Goal: Information Seeking & Learning: Learn about a topic

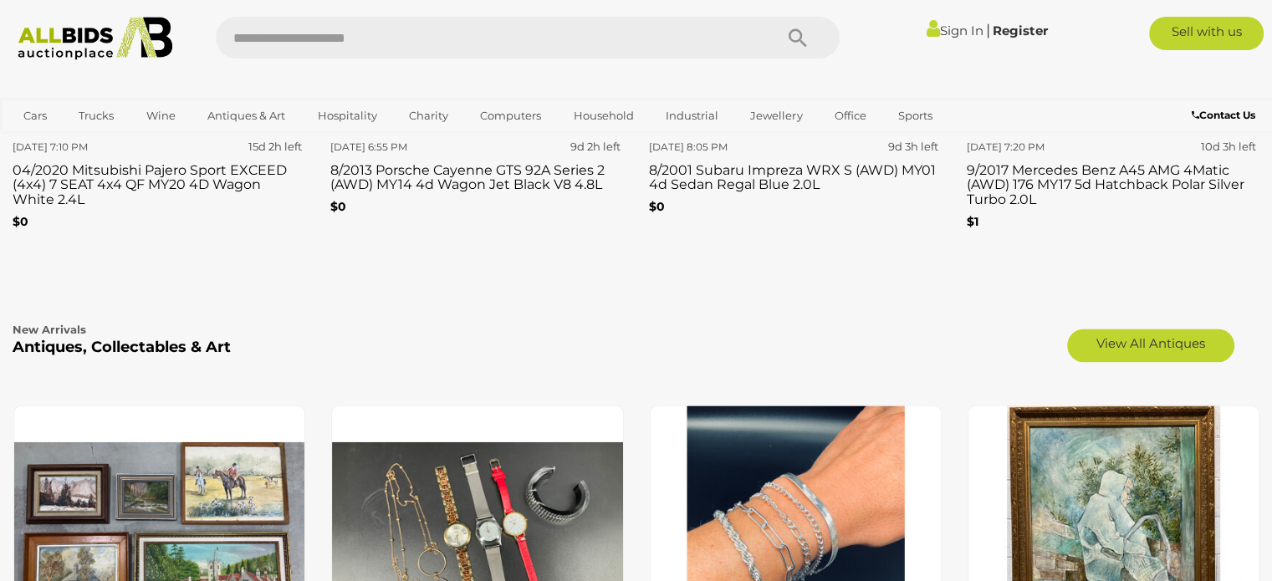
scroll to position [2648, 0]
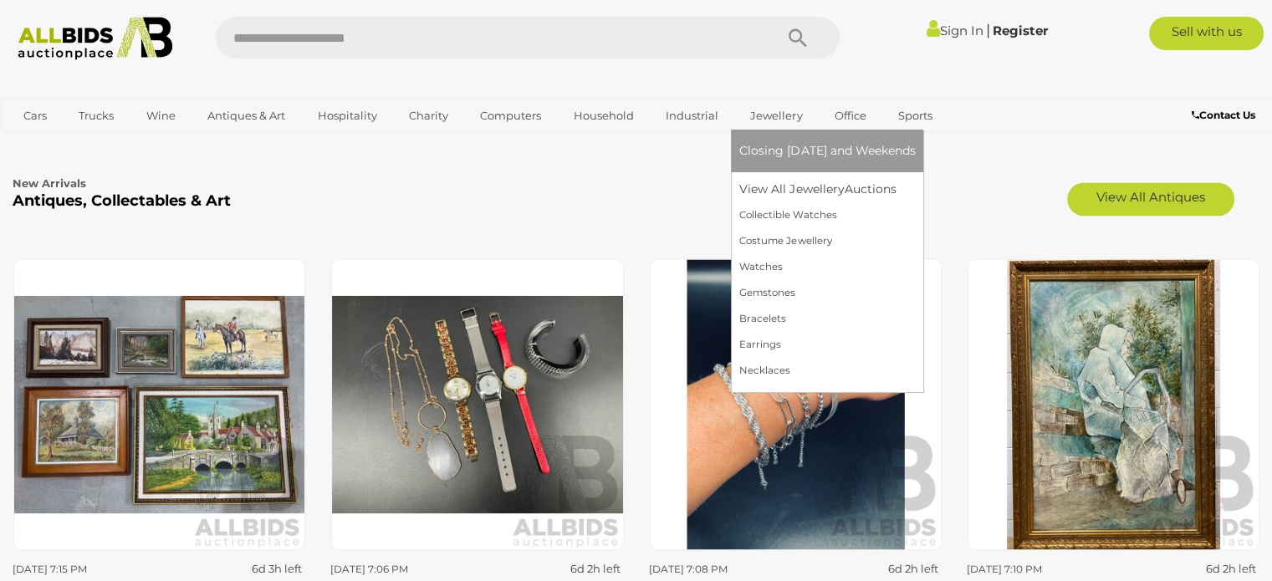
click at [773, 118] on link "Jewellery" at bounding box center [776, 116] width 74 height 28
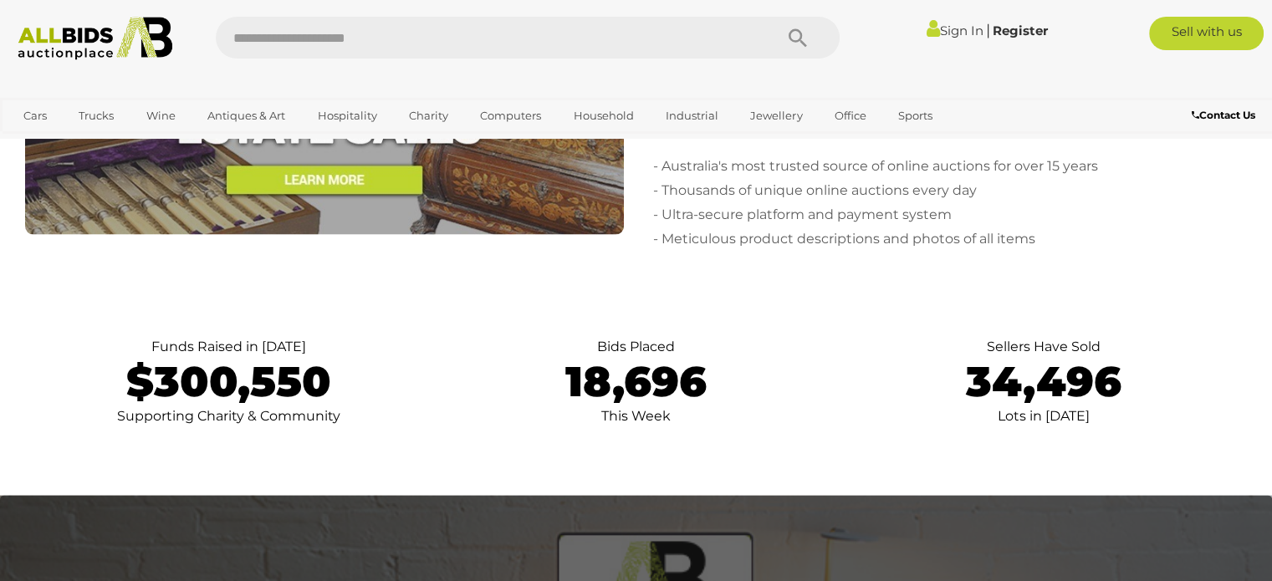
scroll to position [3484, 0]
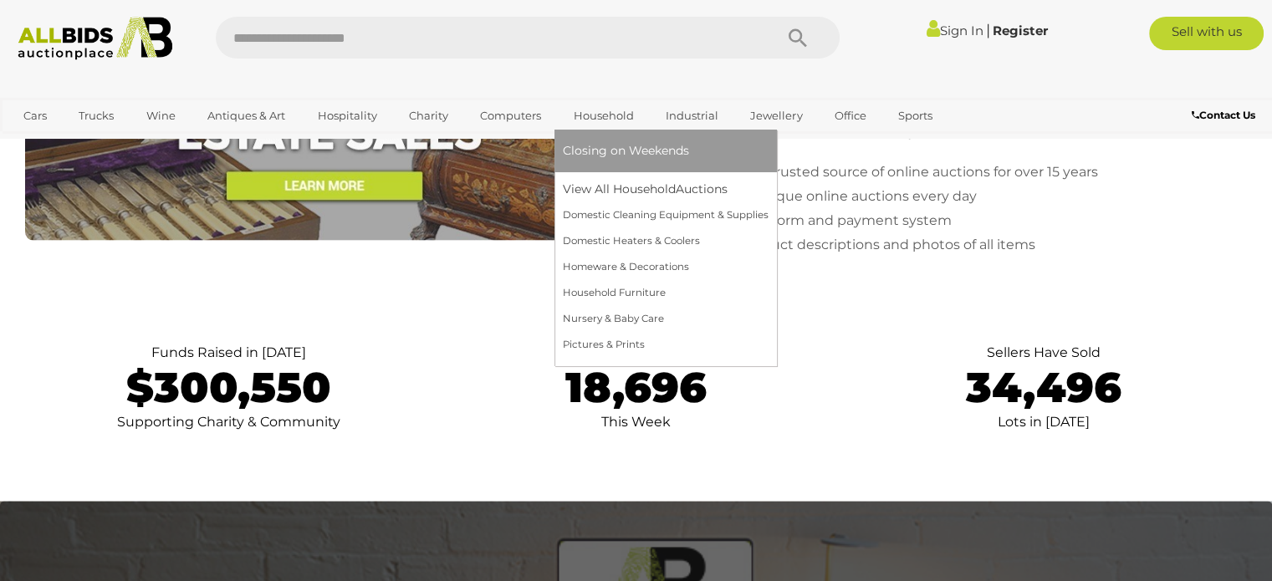
click at [609, 117] on link "Household" at bounding box center [604, 116] width 82 height 28
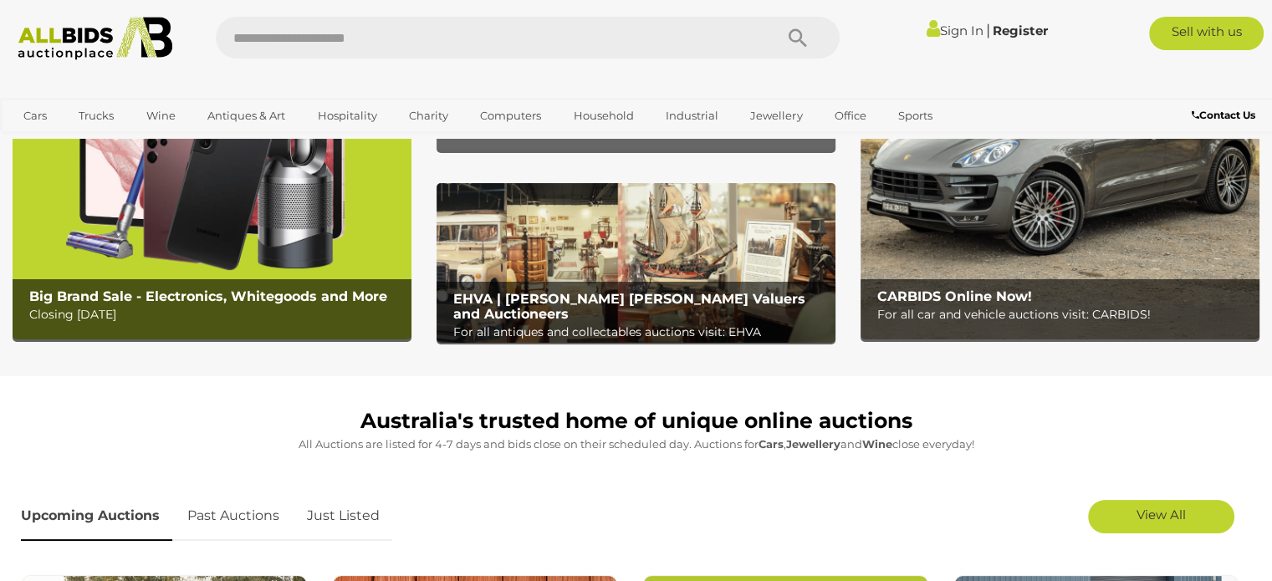
scroll to position [154, 0]
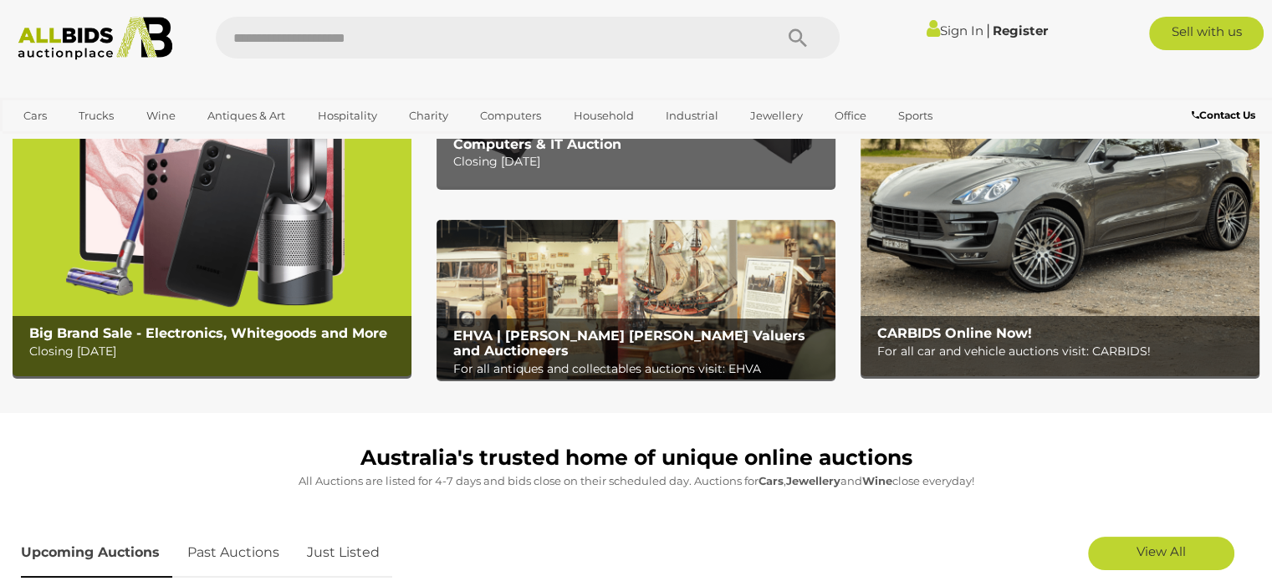
click at [947, 31] on link "Sign In" at bounding box center [954, 31] width 57 height 16
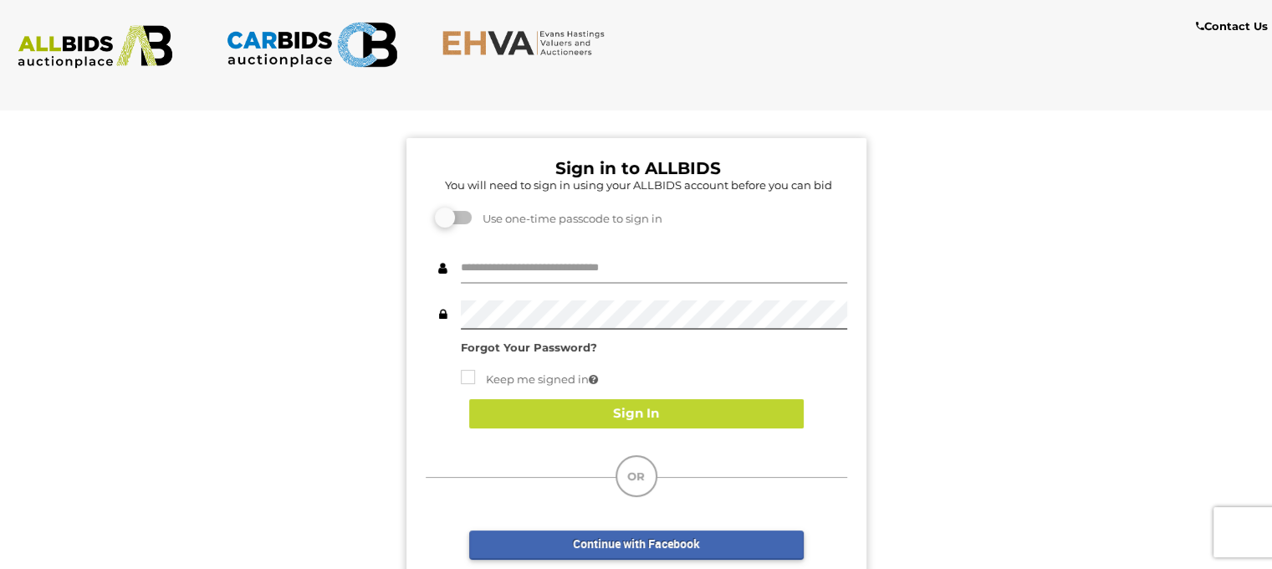
click at [518, 266] on input "text" at bounding box center [654, 268] width 386 height 29
type input "**********"
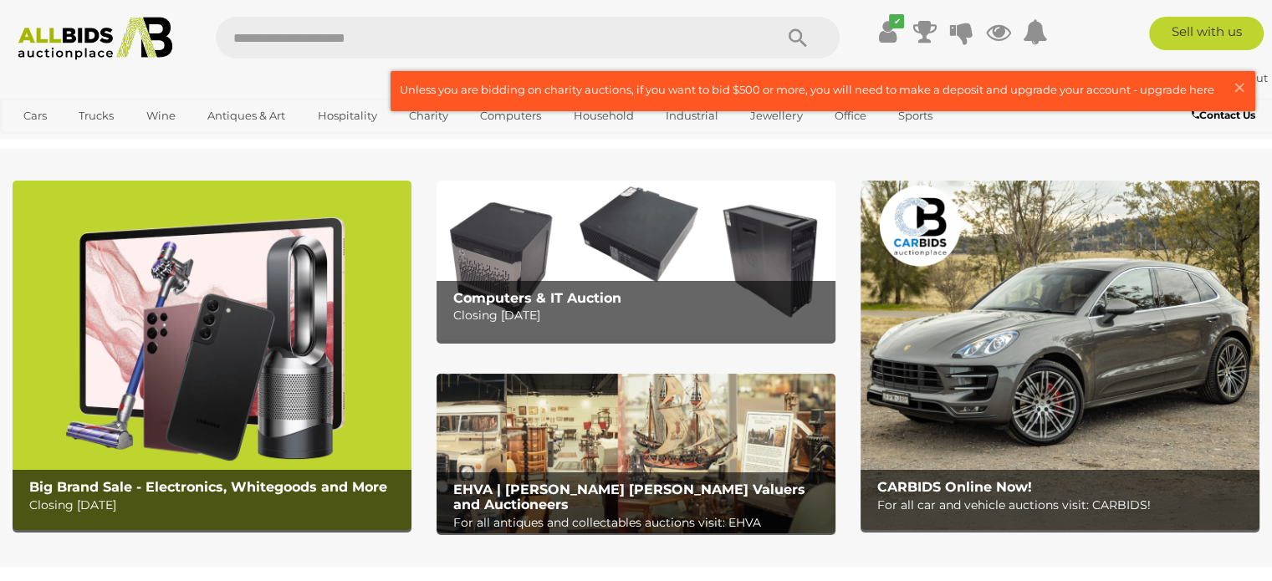
click at [1177, 93] on link at bounding box center [822, 91] width 863 height 38
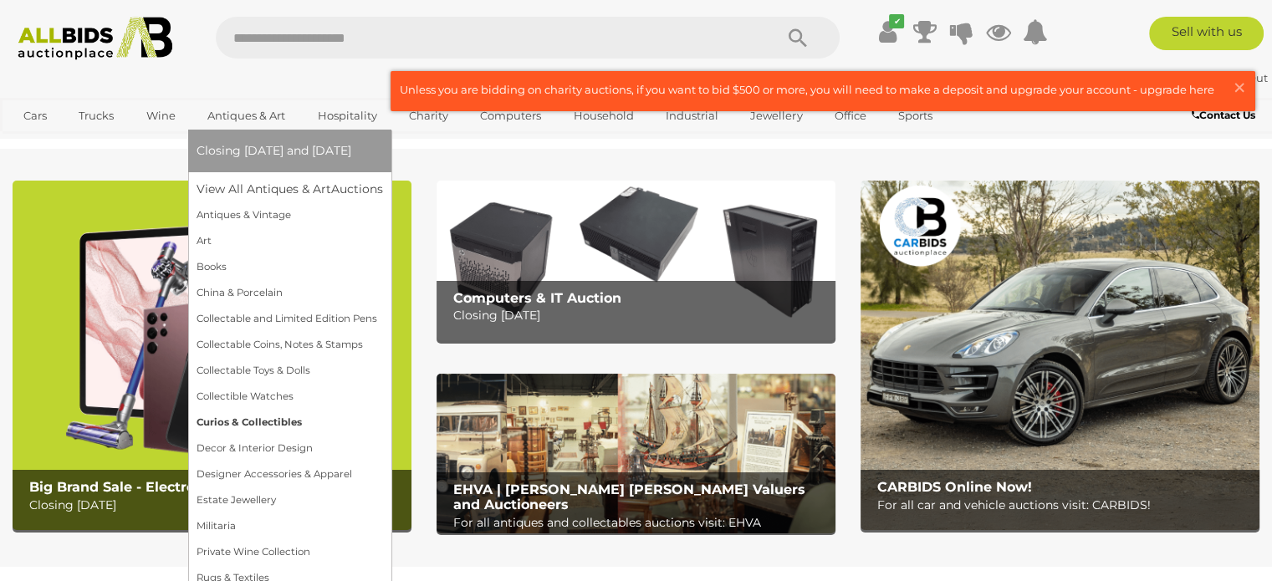
click at [260, 421] on link "Curios & Collectibles" at bounding box center [290, 423] width 186 height 26
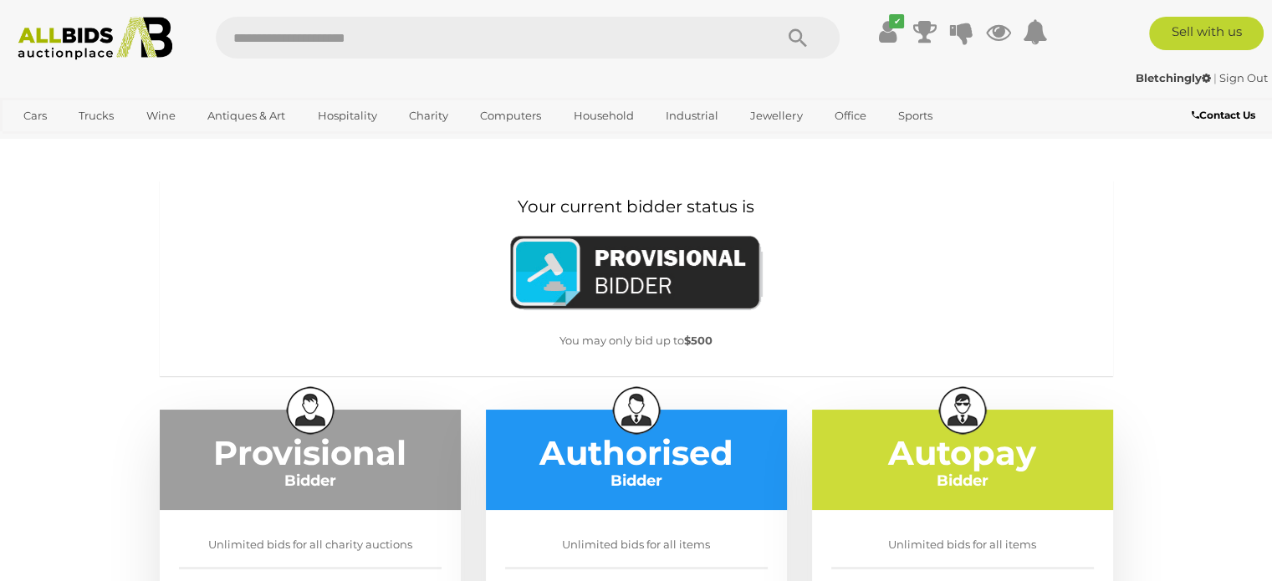
click at [1158, 77] on strong "Bletchingly" at bounding box center [1173, 77] width 75 height 13
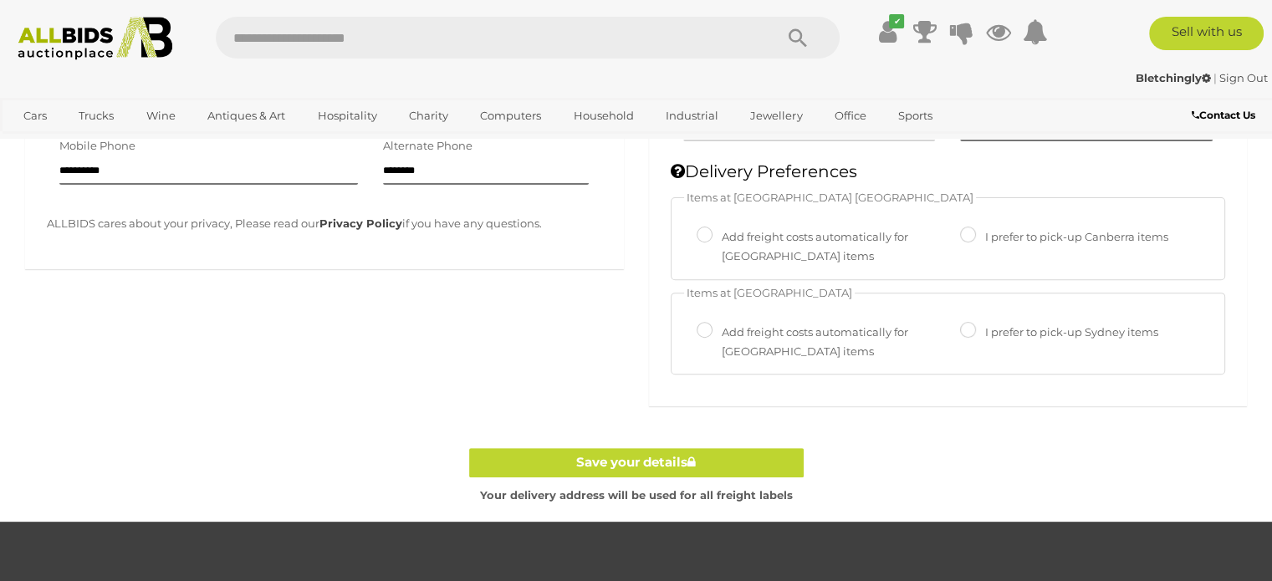
scroll to position [571, 0]
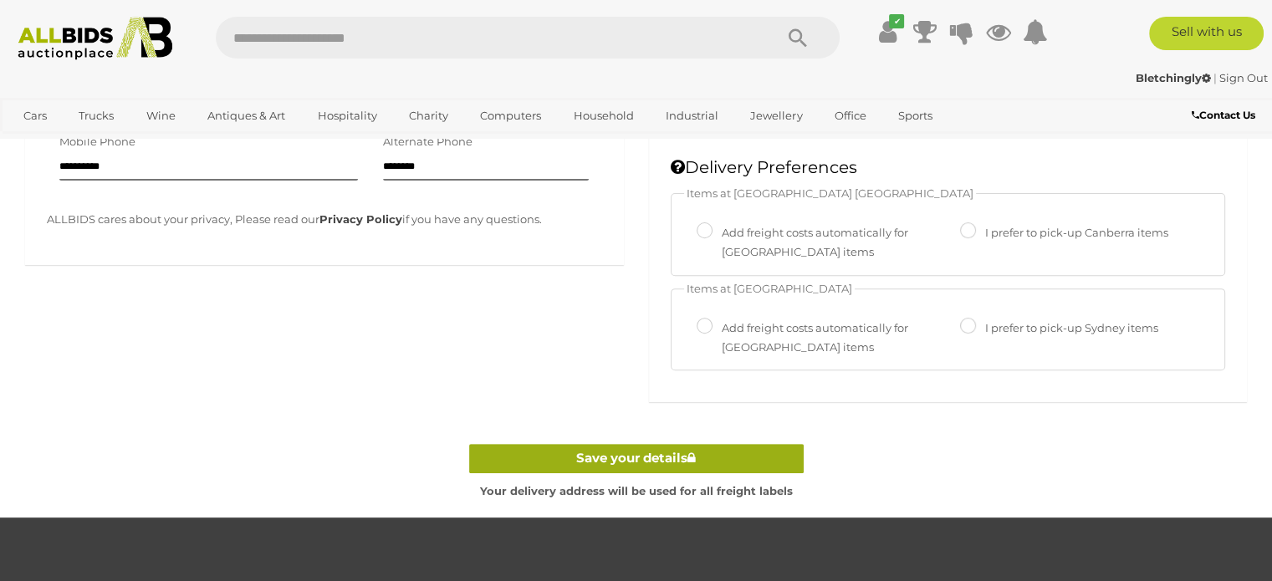
click at [649, 457] on link "Save your details" at bounding box center [636, 458] width 334 height 29
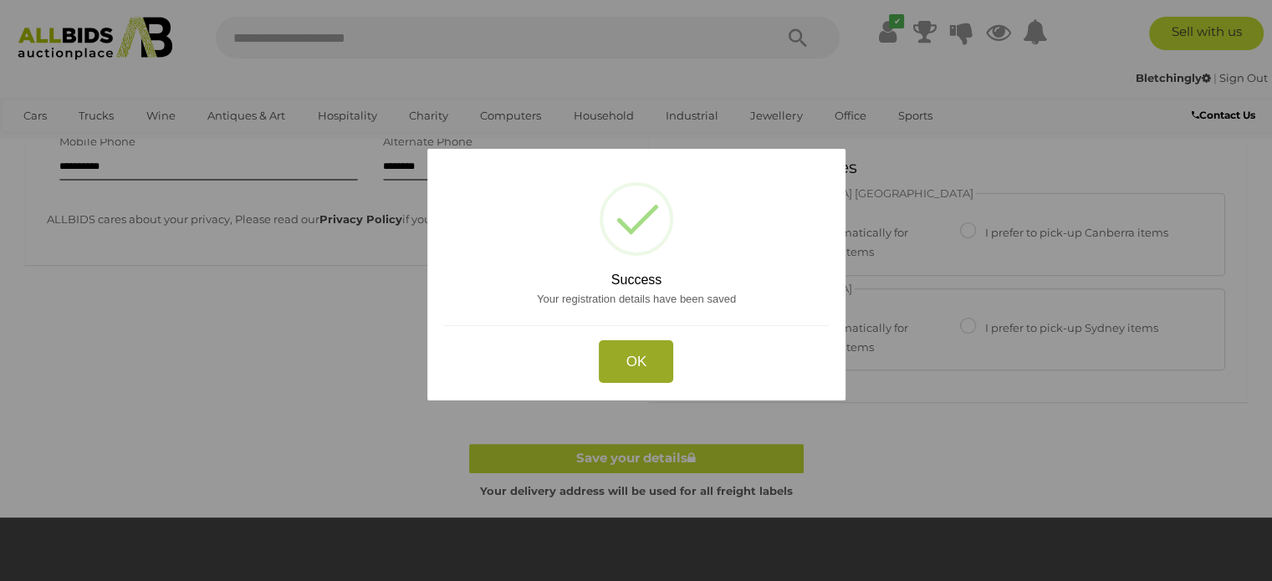
click at [646, 360] on button "OK" at bounding box center [636, 361] width 74 height 43
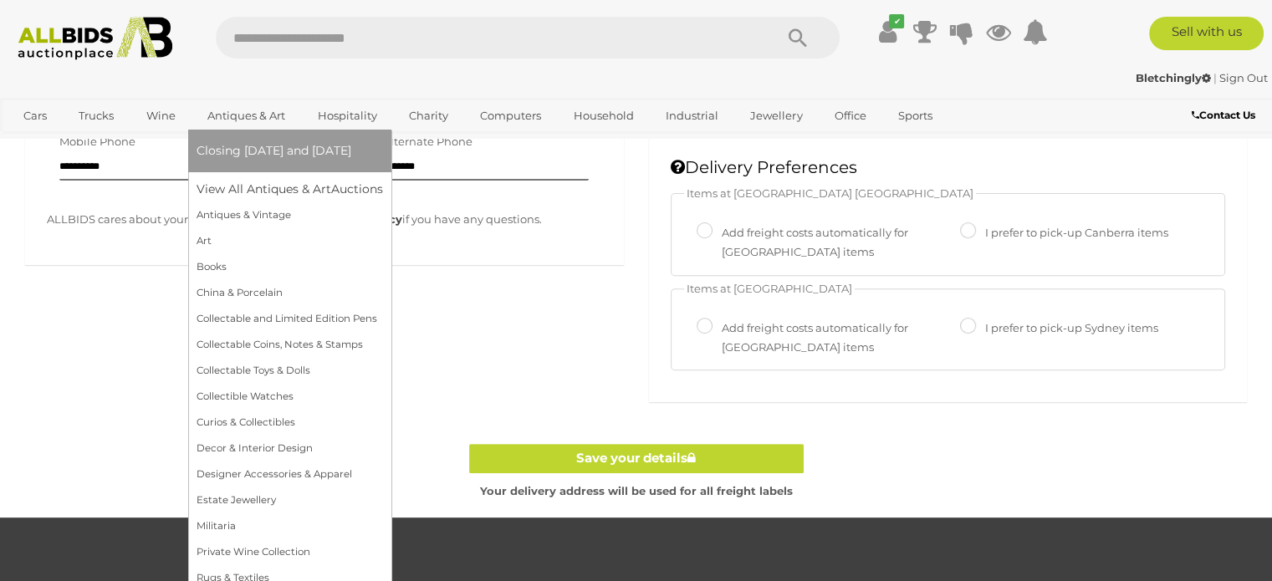
click at [238, 119] on link "Antiques & Art" at bounding box center [247, 116] width 100 height 28
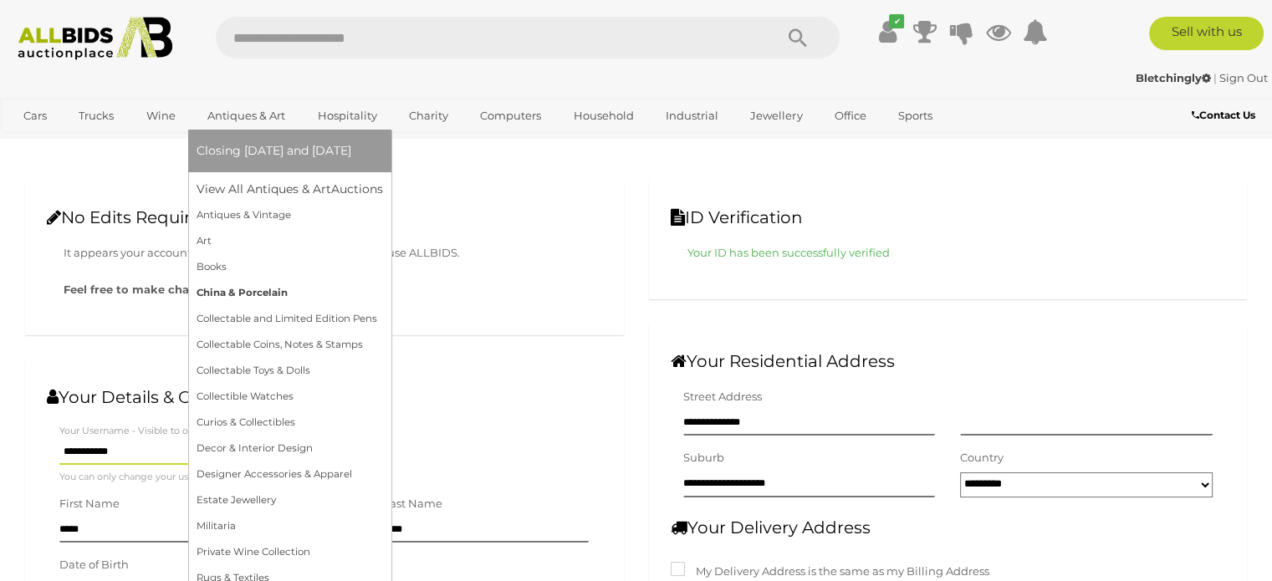
click at [224, 290] on link "China & Porcelain" at bounding box center [290, 293] width 186 height 26
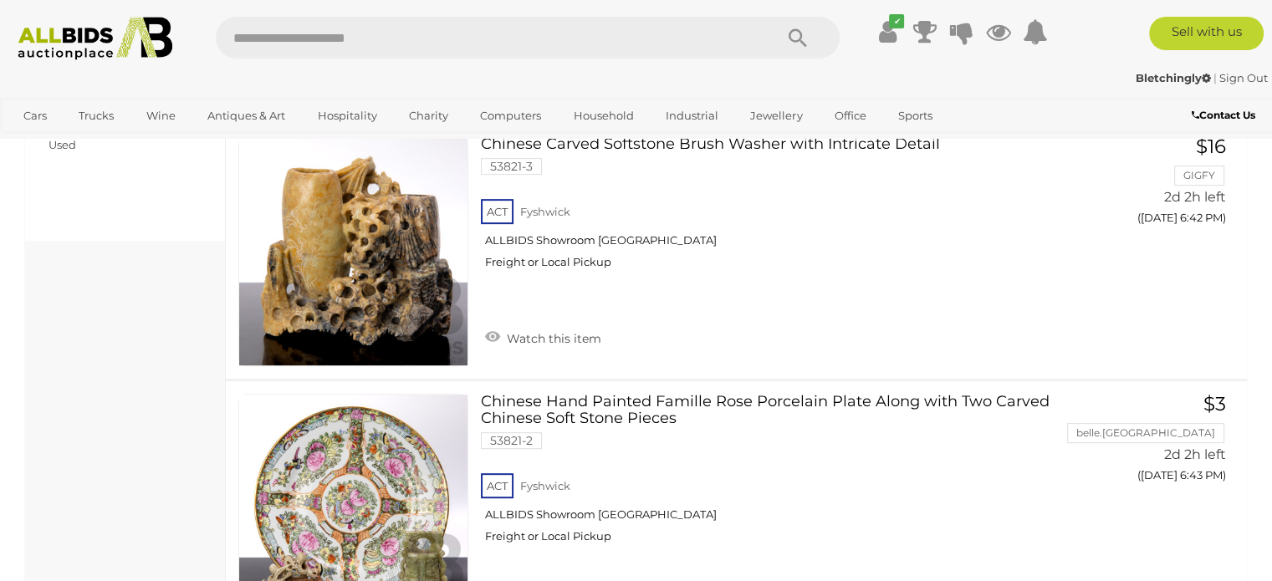
scroll to position [488, 0]
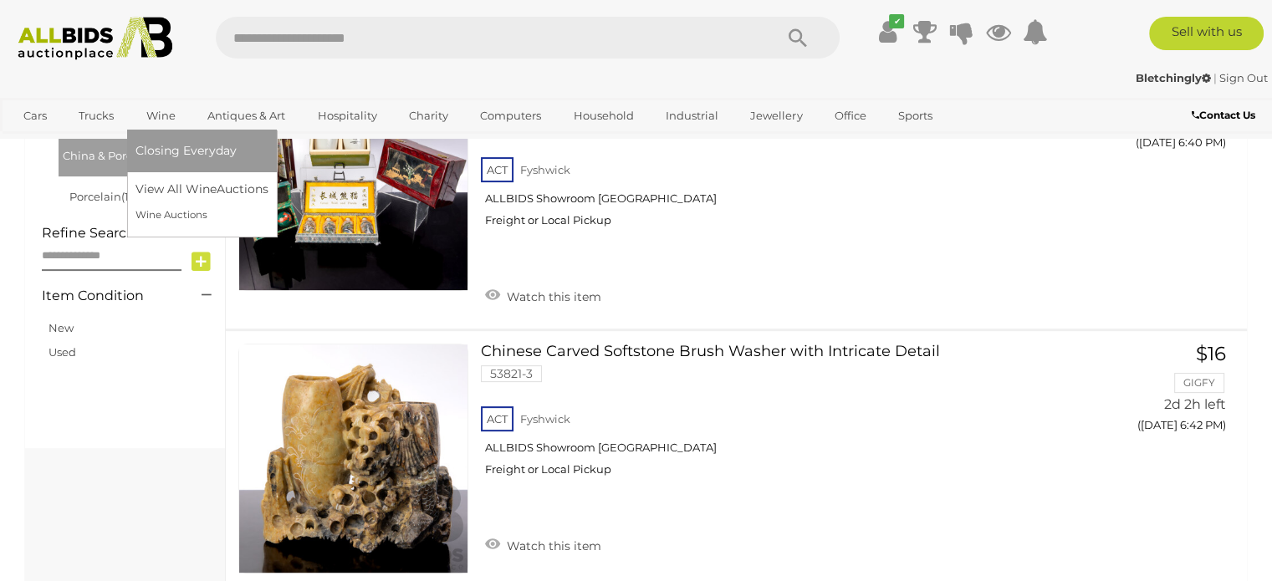
click at [157, 115] on link "Wine" at bounding box center [160, 116] width 51 height 28
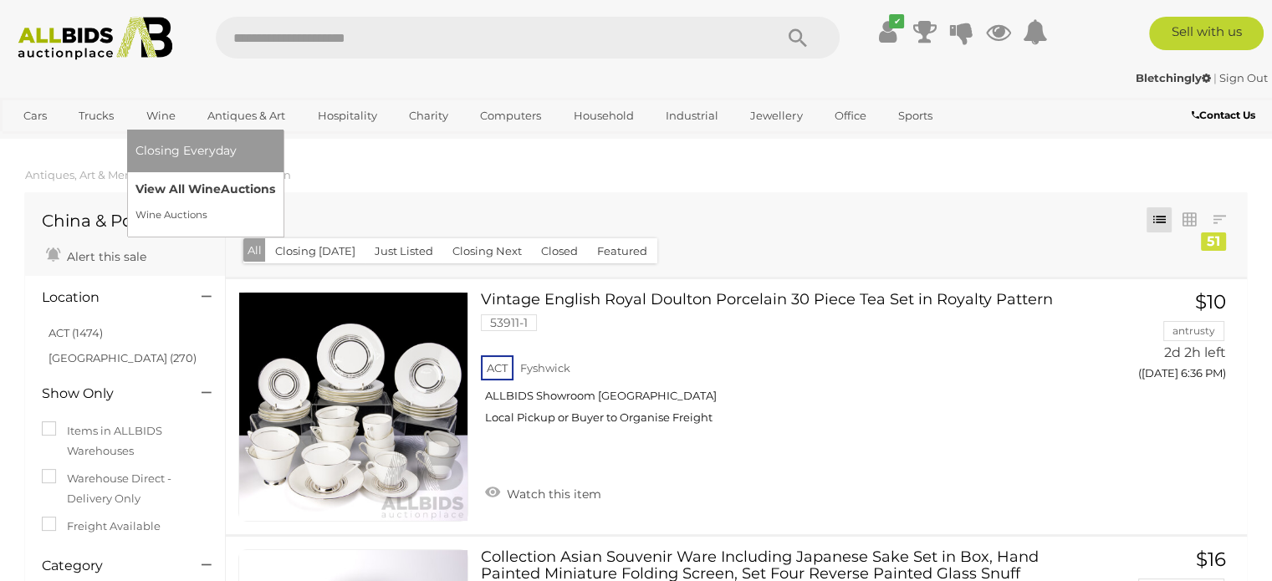
click at [184, 186] on link "View All Wine Auctions" at bounding box center [205, 189] width 140 height 26
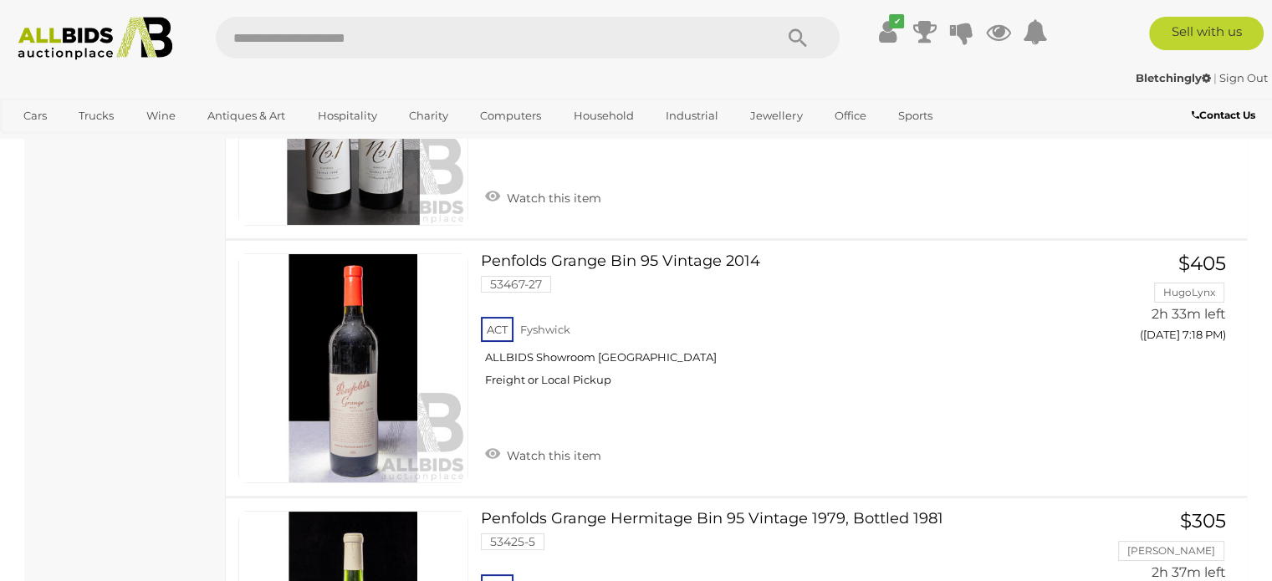
scroll to position [6505, 0]
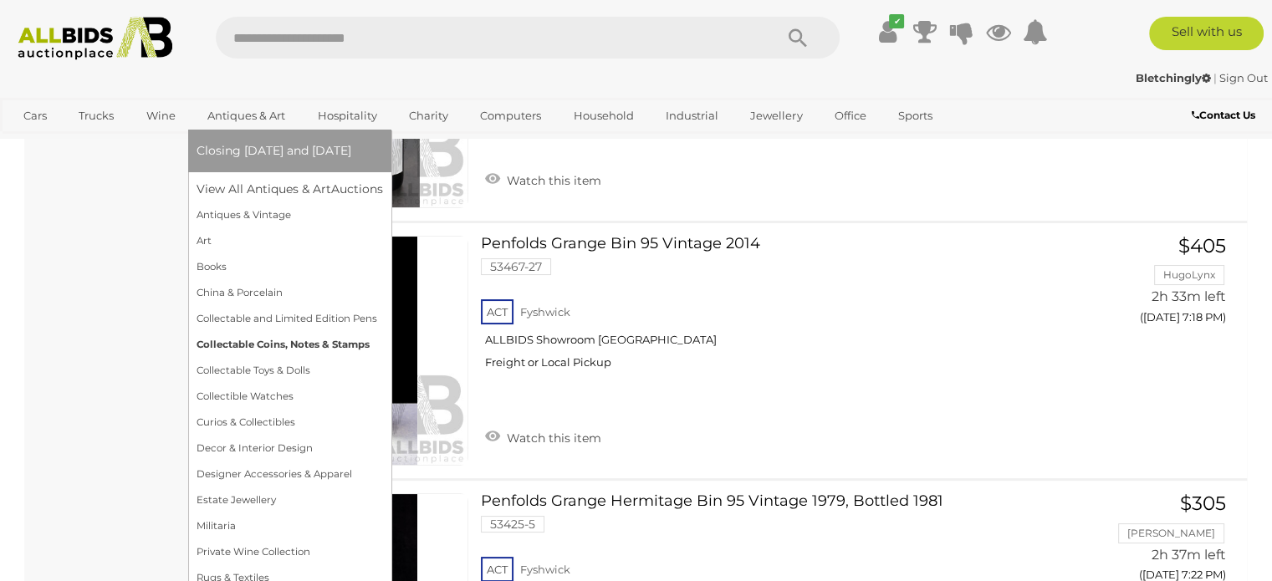
click at [301, 343] on link "Collectable Coins, Notes & Stamps" at bounding box center [290, 345] width 186 height 26
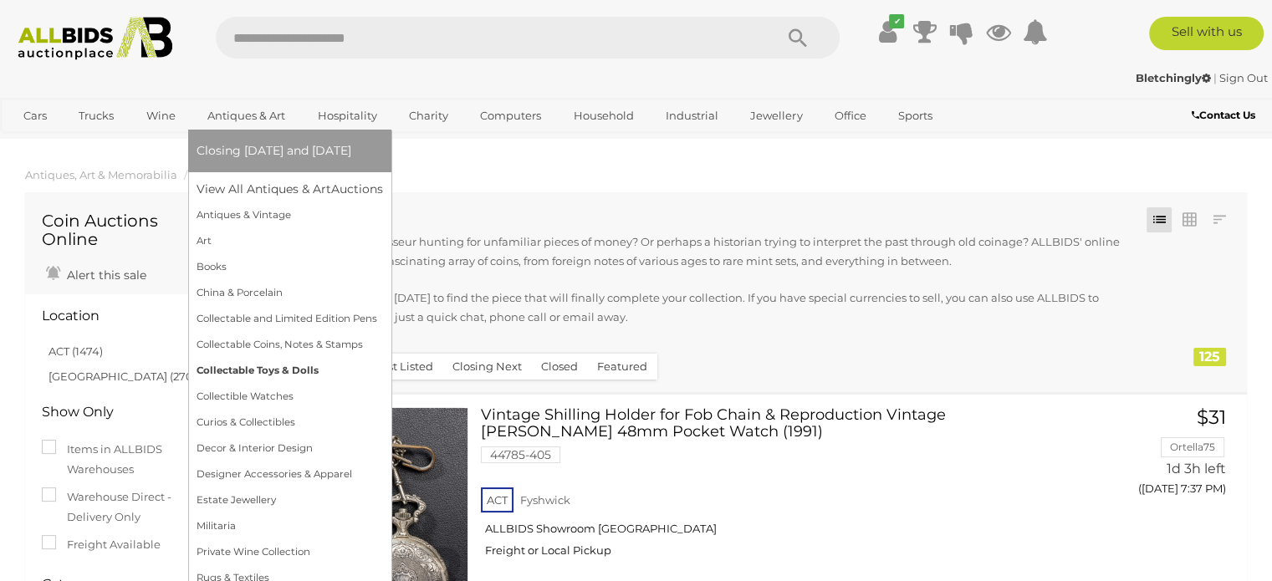
click at [267, 370] on link "Collectable Toys & Dolls" at bounding box center [290, 371] width 186 height 26
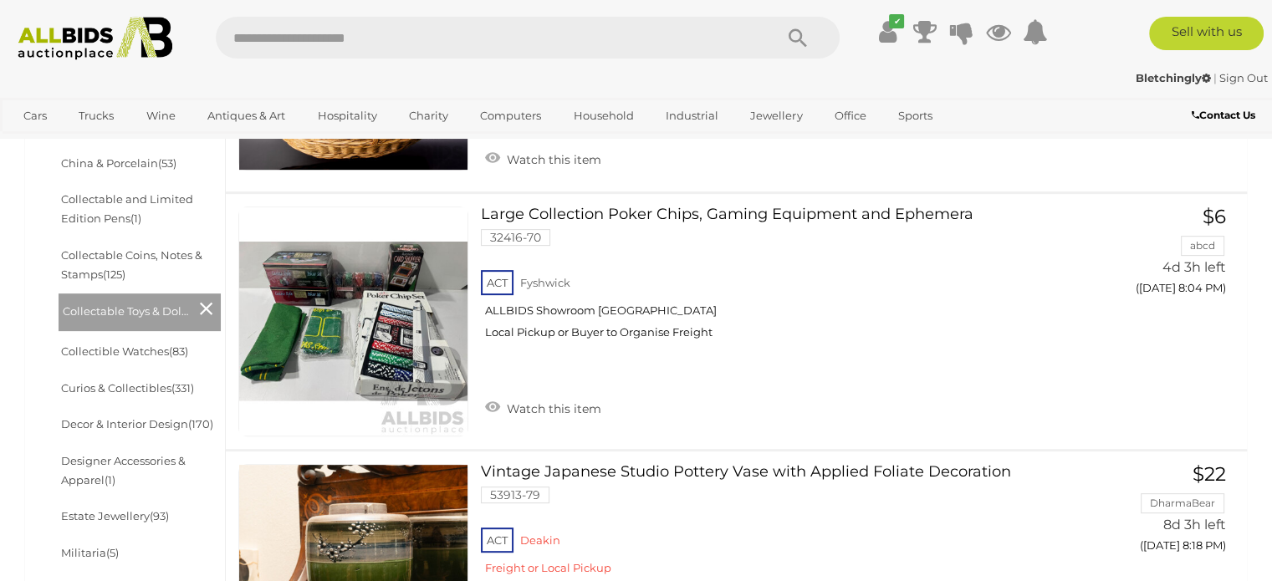
scroll to position [611, 0]
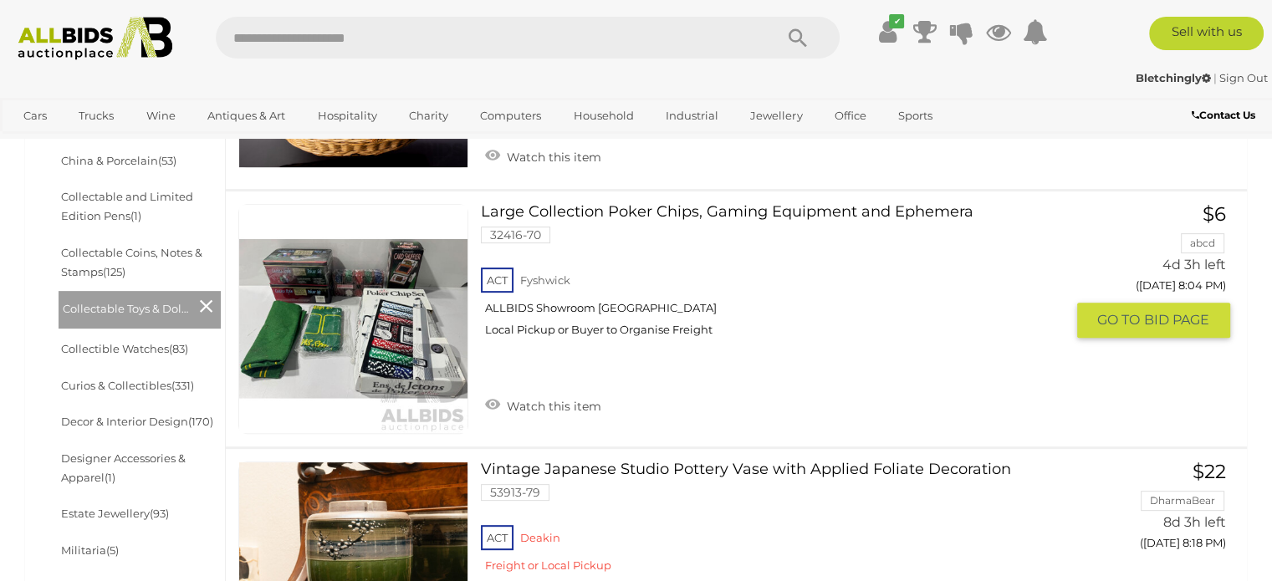
click at [528, 212] on link "Large Collection Poker Chips, Gaming Equipment and Ephemera 32416-70 ACT Fyshwi…" at bounding box center [778, 277] width 570 height 146
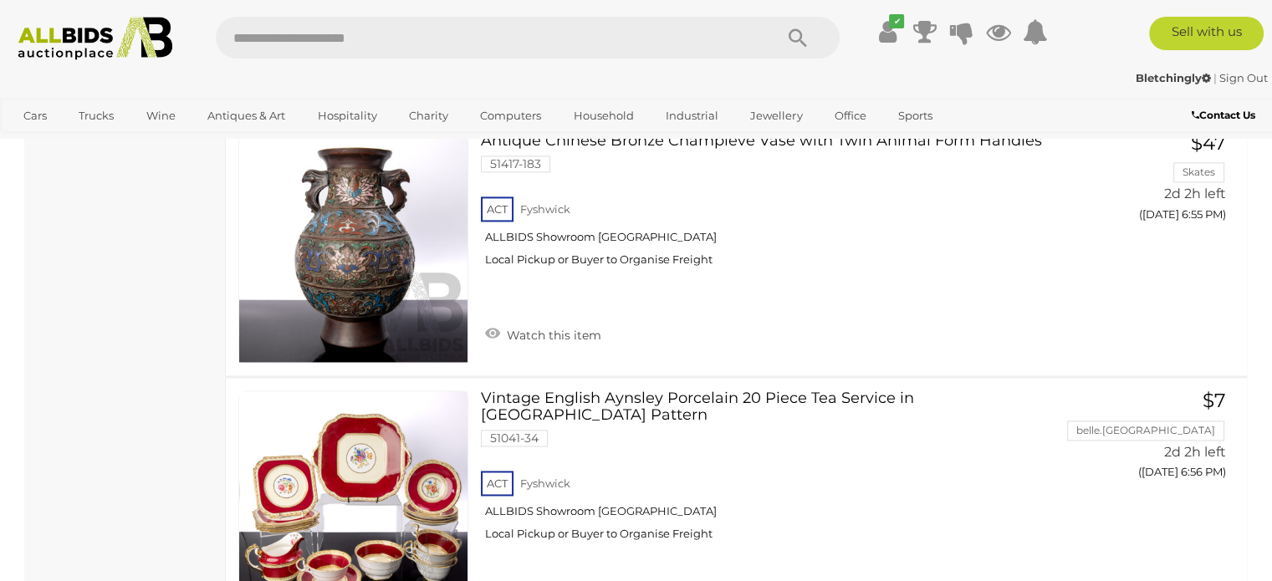
scroll to position [8722, 0]
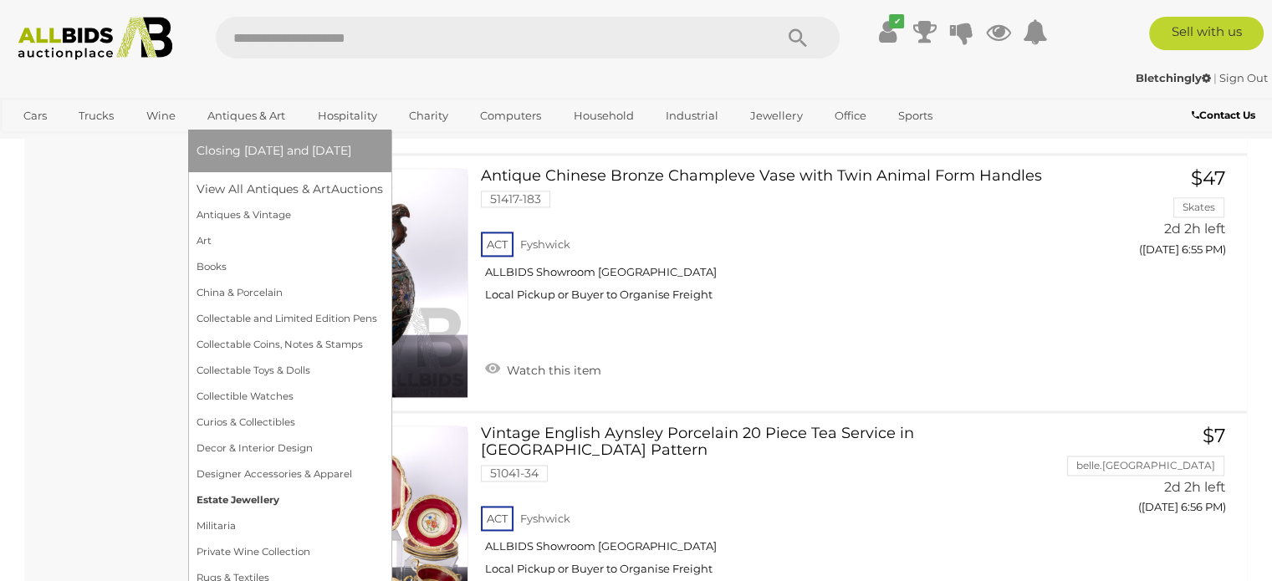
click at [244, 501] on link "Estate Jewellery" at bounding box center [290, 501] width 186 height 26
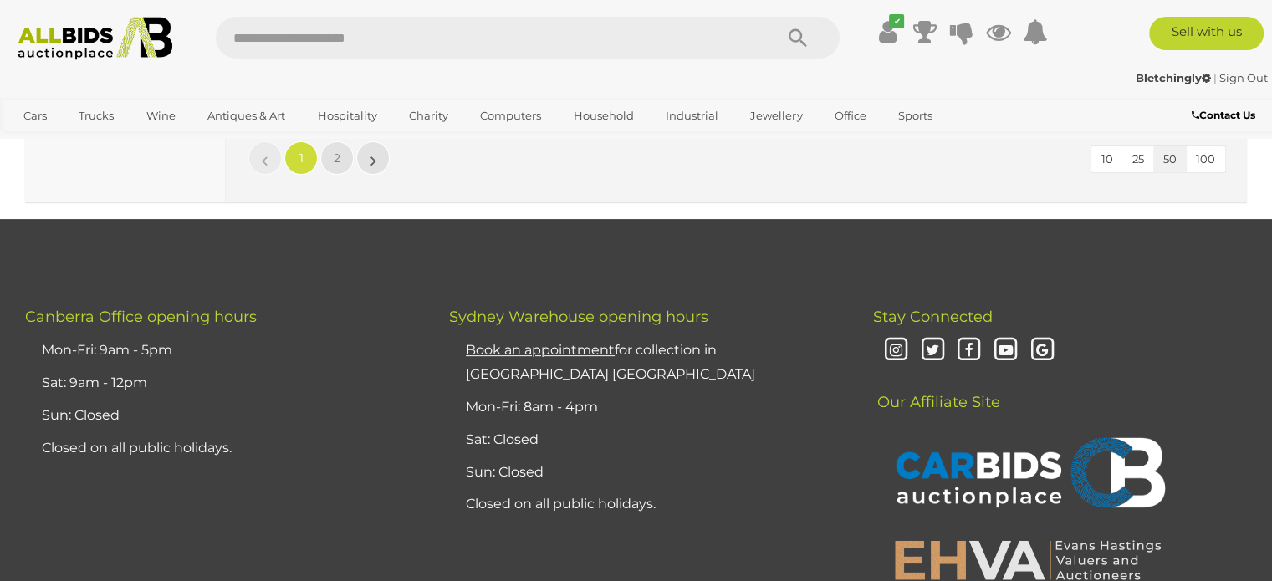
scroll to position [13221, 0]
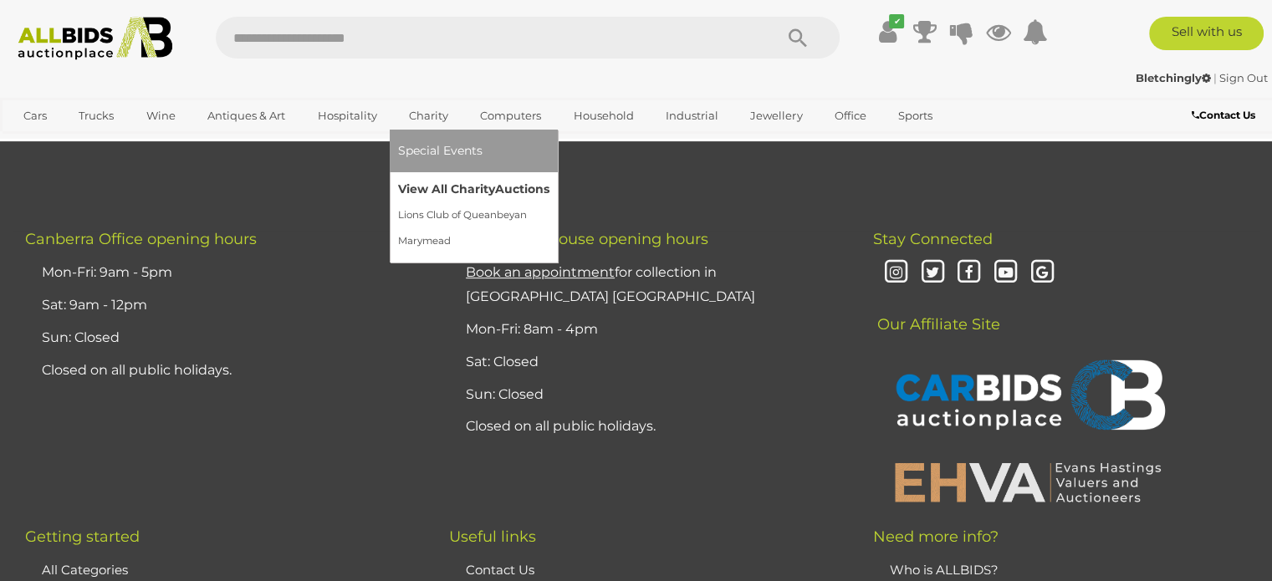
click at [437, 190] on link "View All Charity Auctions" at bounding box center [473, 189] width 151 height 26
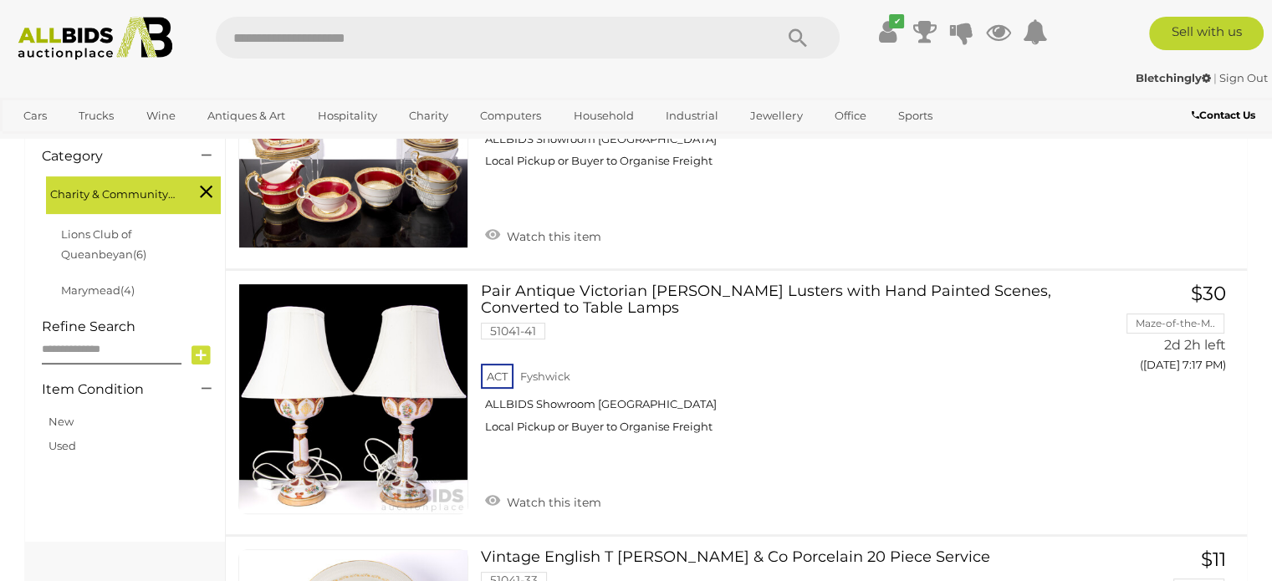
scroll to position [436, 0]
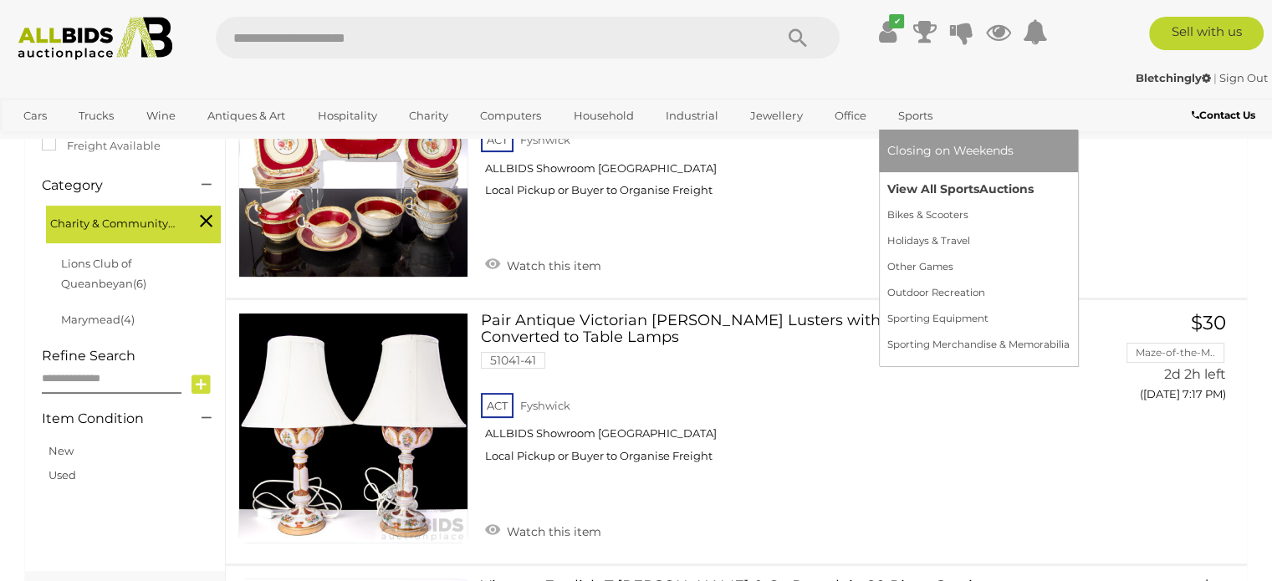
click at [941, 190] on link "View All Sports Auctions" at bounding box center [978, 189] width 182 height 26
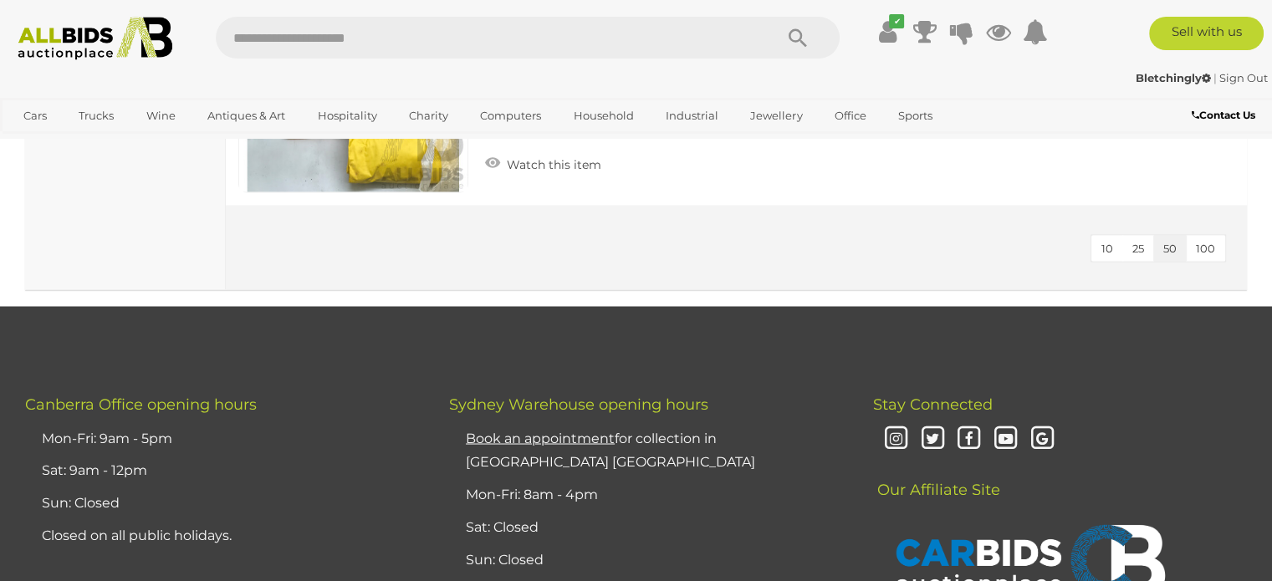
scroll to position [9411, 0]
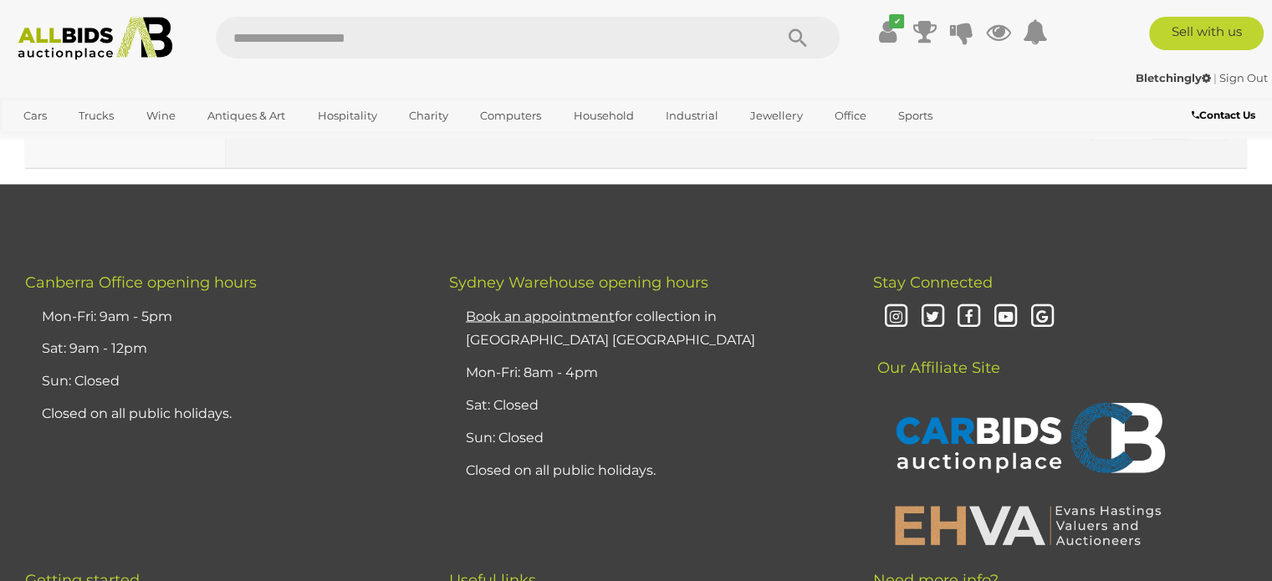
click at [248, 39] on input "text" at bounding box center [486, 38] width 541 height 42
type input "*******"
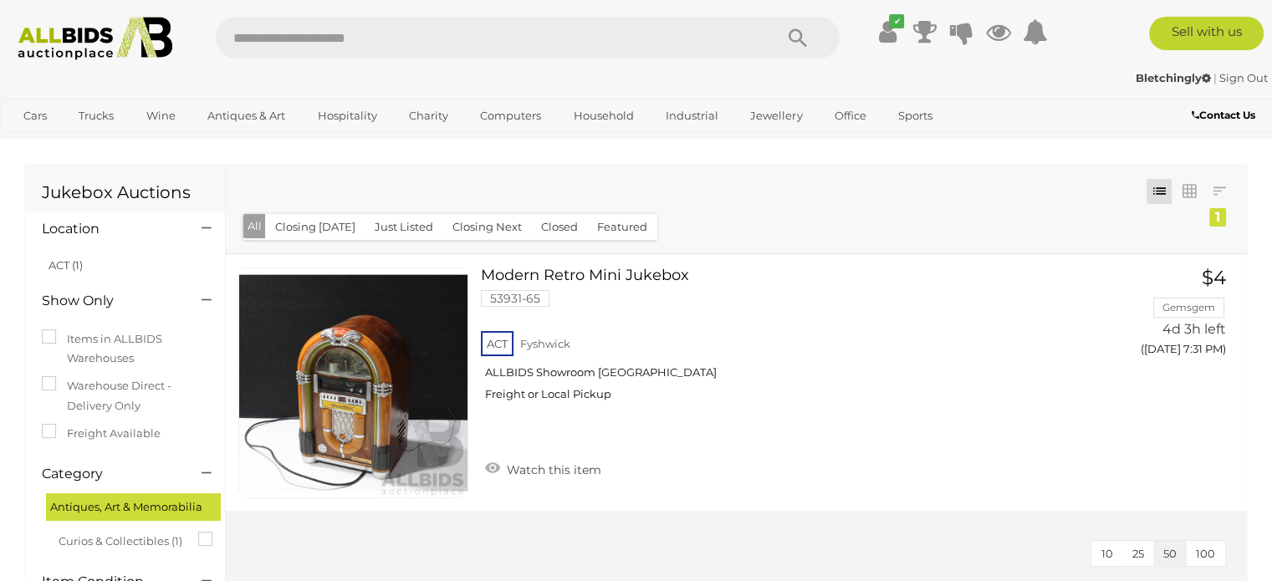
click at [395, 40] on input "text" at bounding box center [486, 38] width 541 height 42
type input "********"
